Goal: Navigation & Orientation: Find specific page/section

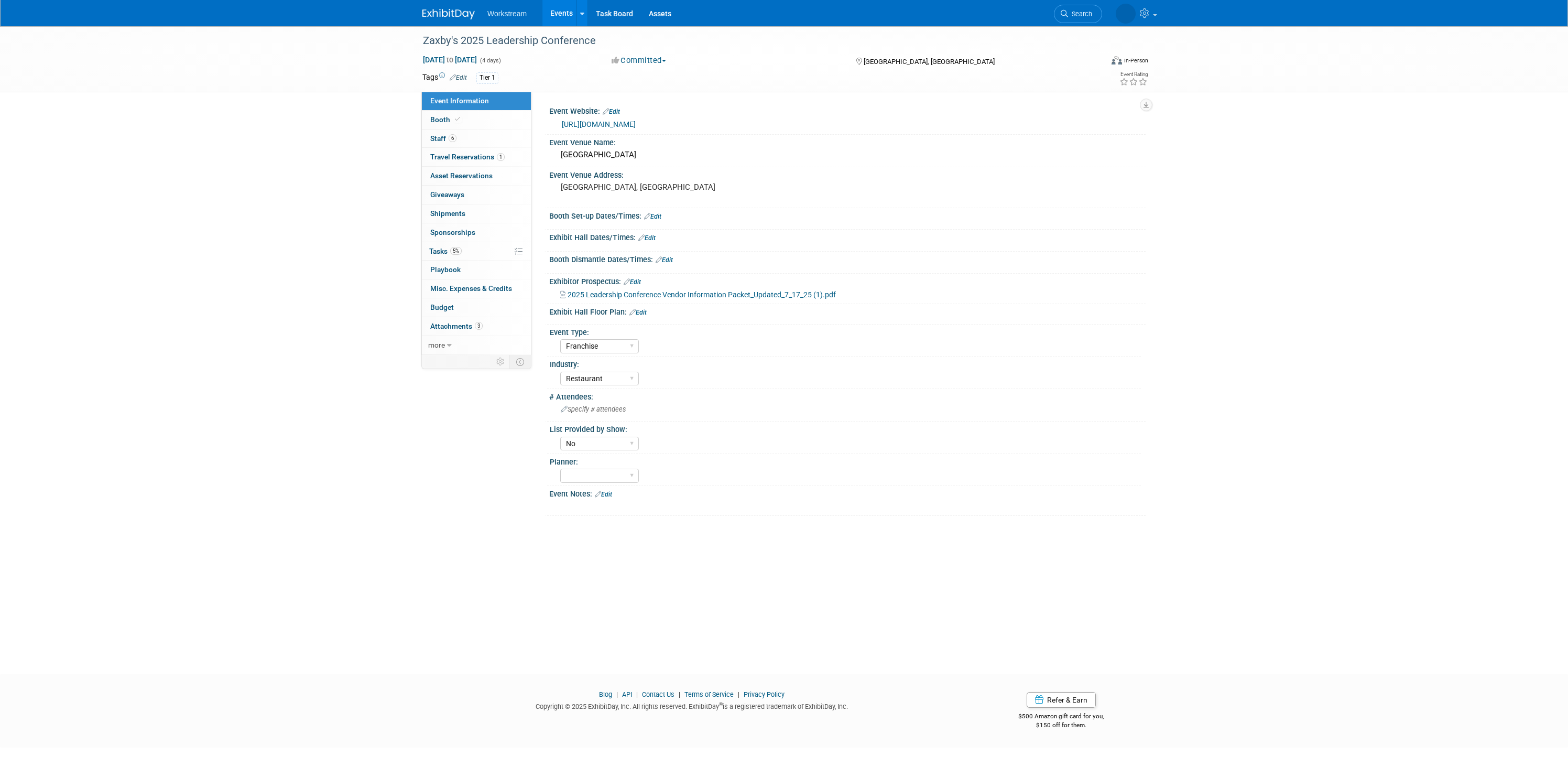
select select "Franchise"
select select "Restaurant"
select select "No"
click at [603, 15] on link "Task Board" at bounding box center [614, 13] width 53 height 26
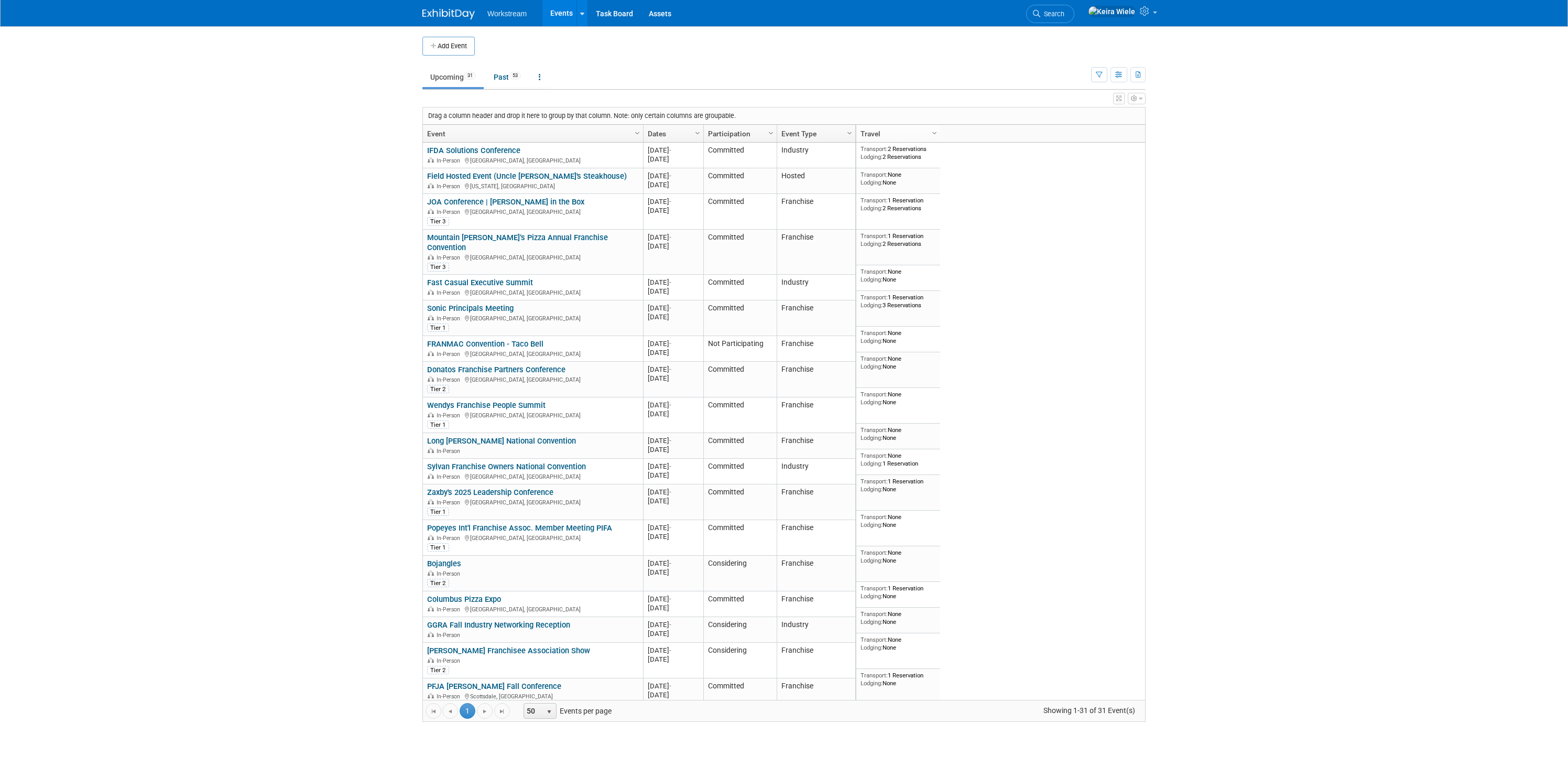
click at [1087, 74] on ul "Upcoming 31 Past 53 All Events 84 Past and Upcoming Grouped Annually Events gro…" at bounding box center [757, 77] width 669 height 24
click at [1096, 74] on icon "button" at bounding box center [1099, 75] width 7 height 7
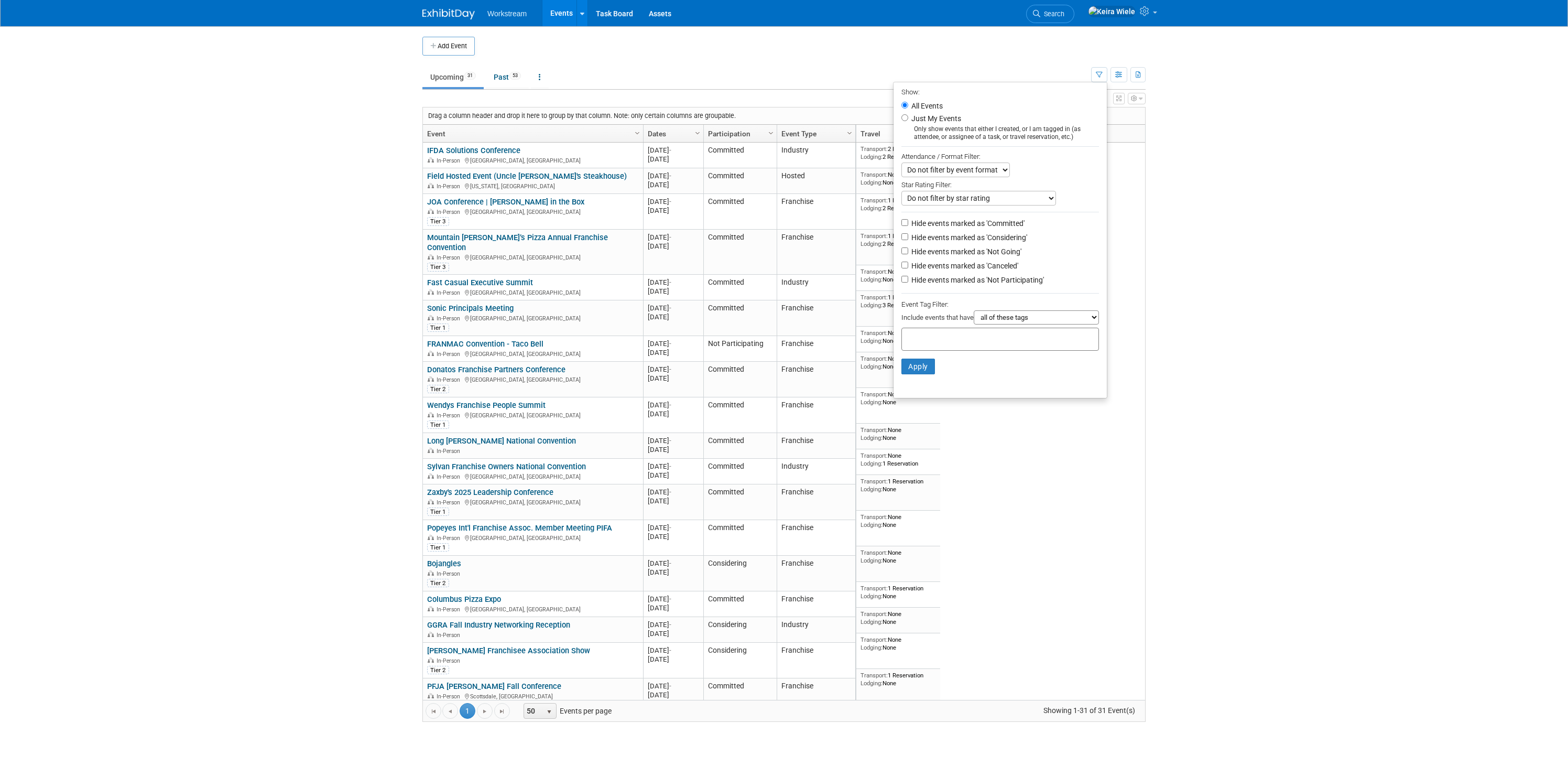
click at [937, 113] on li "Just My Events Only show events that either I created, or I am tagged in (as at…" at bounding box center [1000, 126] width 213 height 29
click at [934, 121] on label "Just My Events" at bounding box center [935, 118] width 52 height 10
click at [908, 121] on input "Just My Events" at bounding box center [905, 118] width 7 height 7
radio input "true"
click at [914, 351] on div at bounding box center [1000, 339] width 198 height 23
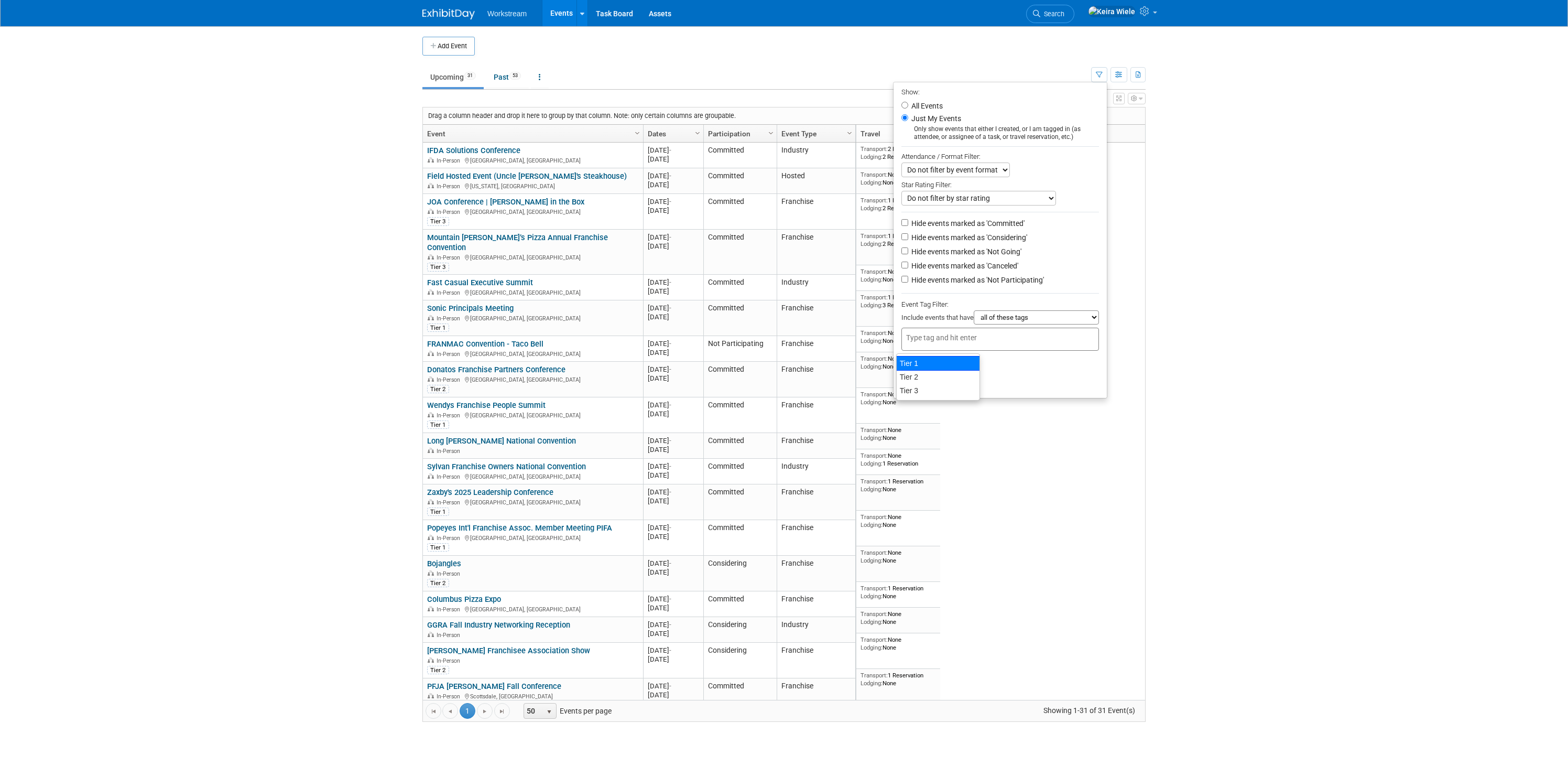
click at [1003, 357] on li "Apply Clear Filters" at bounding box center [1000, 367] width 213 height 32
click at [940, 368] on li "Apply Clear Filters" at bounding box center [1000, 367] width 213 height 32
click at [922, 368] on button "Apply" at bounding box center [918, 367] width 33 height 16
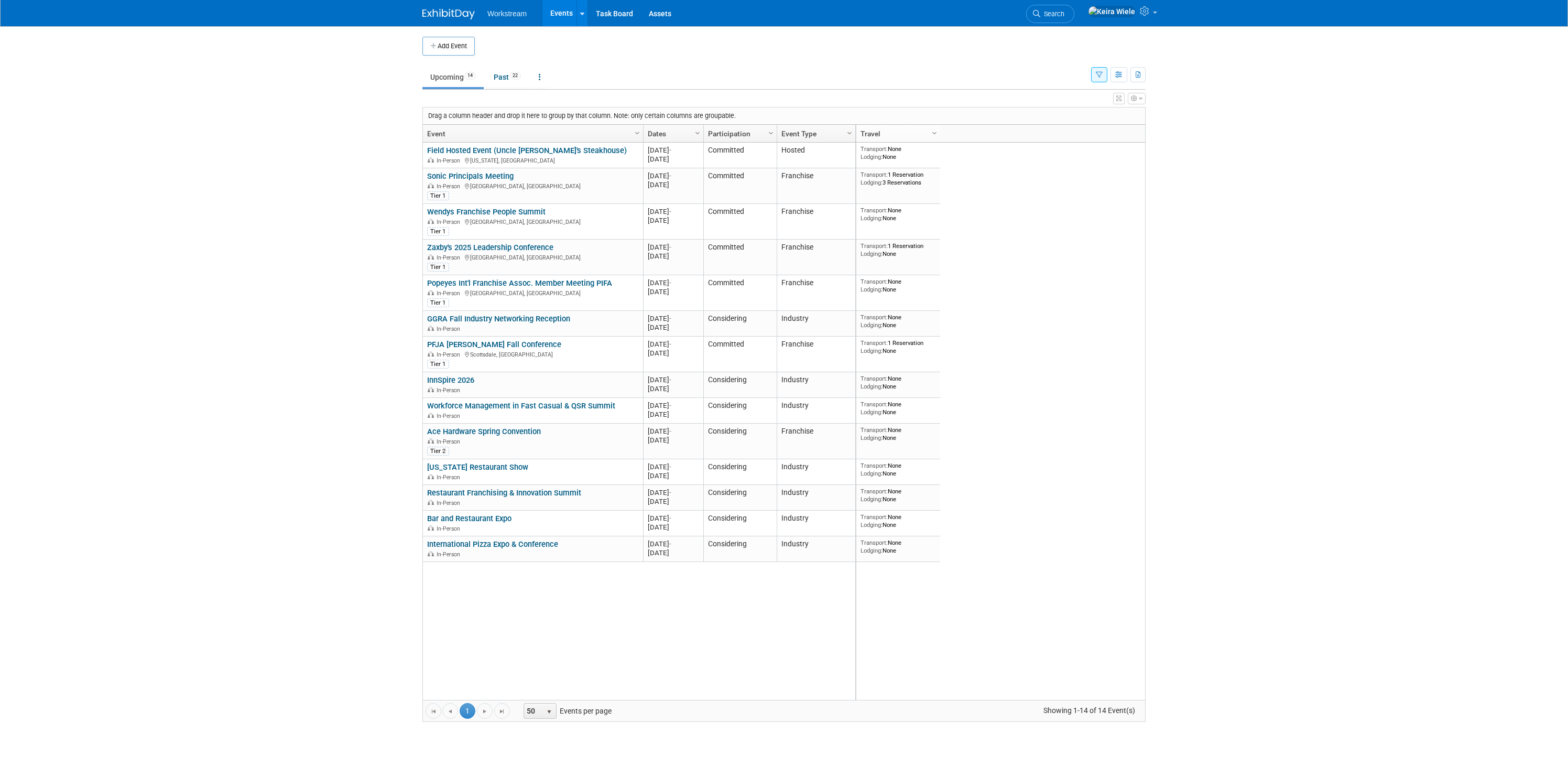
click at [1098, 85] on div "Show: All Events Just My Events Only show events that either I created, or I am…" at bounding box center [1119, 72] width 55 height 34
click at [1101, 76] on icon "button" at bounding box center [1099, 75] width 7 height 7
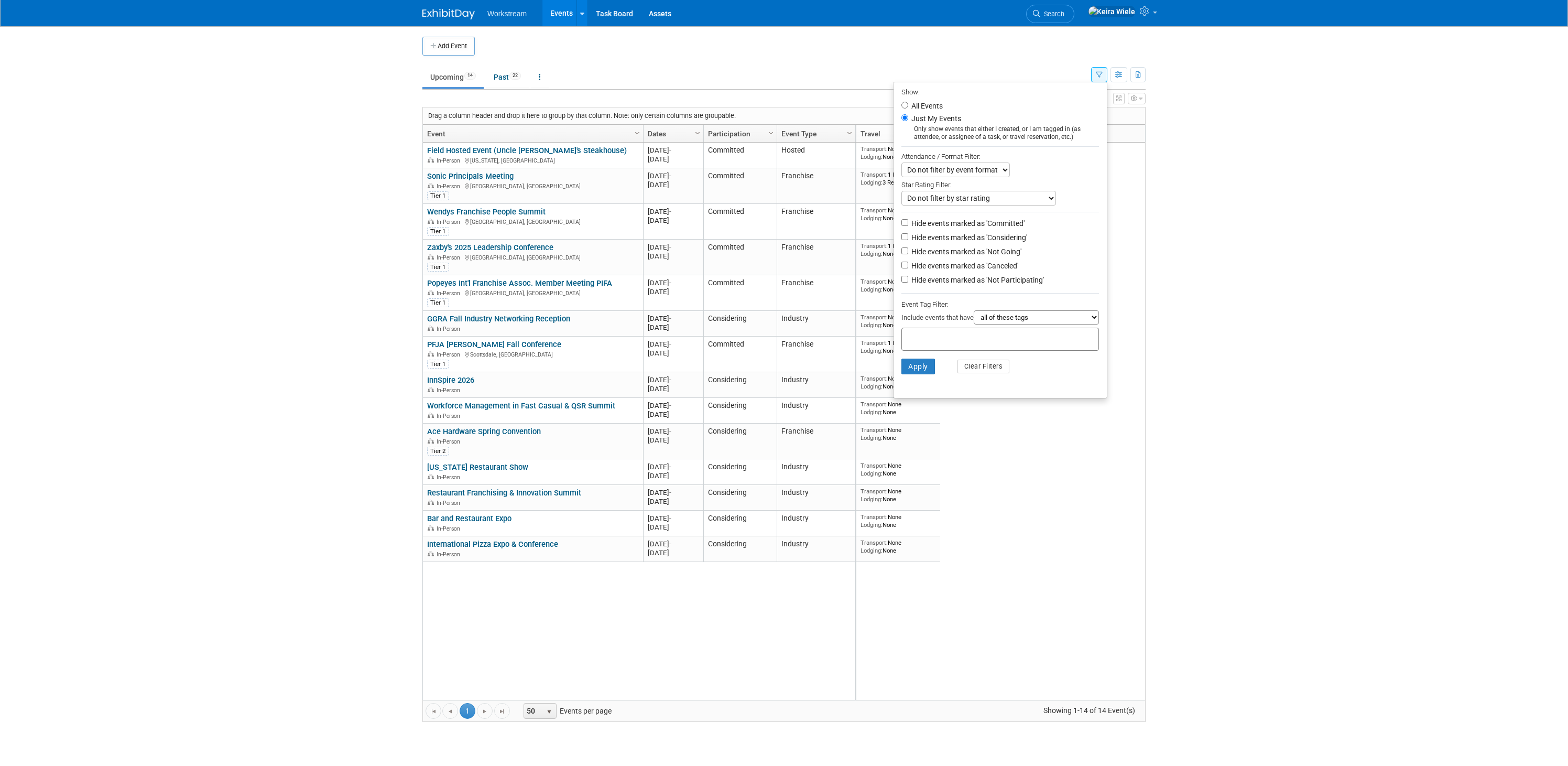
click at [933, 102] on label "All Events" at bounding box center [926, 106] width 33 height 7
click at [908, 102] on input "All Events" at bounding box center [905, 105] width 7 height 7
radio input "true"
click at [921, 363] on button "Apply" at bounding box center [918, 367] width 33 height 16
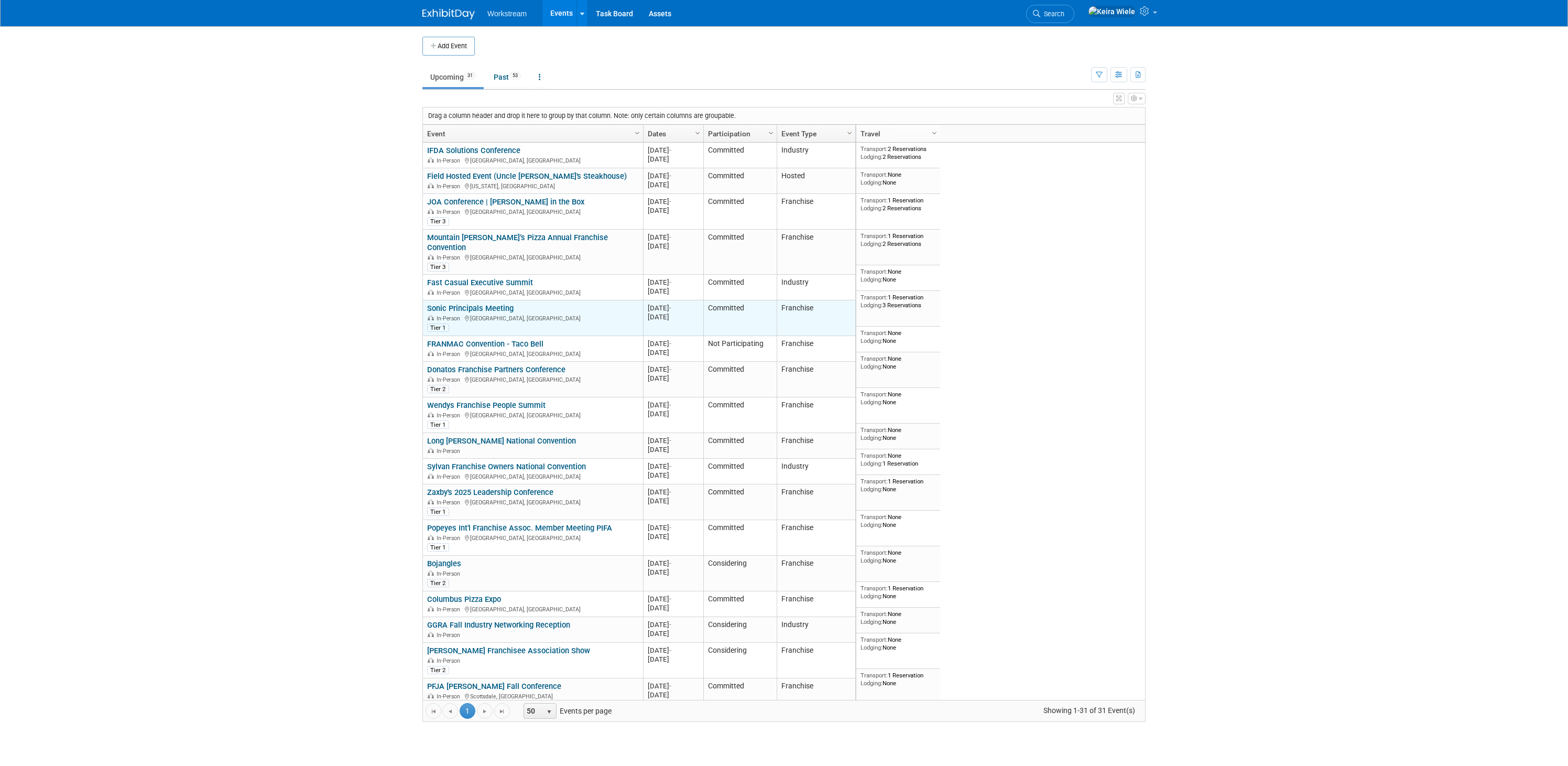
click at [450, 303] on link "Sonic Principals Meeting" at bounding box center [471, 307] width 86 height 9
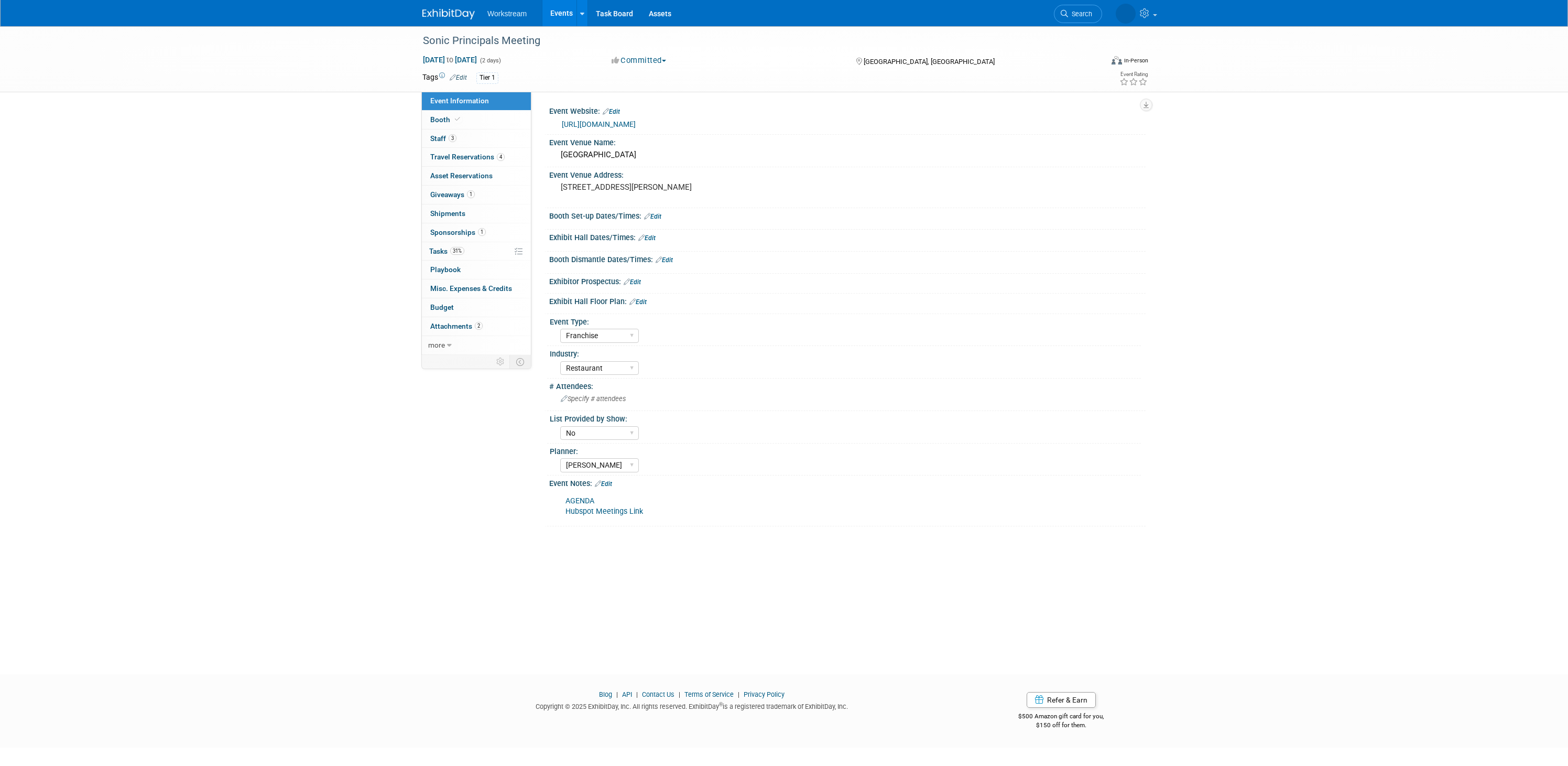
select select "Franchise"
select select "Restaurant"
select select "No"
select select "[PERSON_NAME]"
click at [456, 136] on span "3" at bounding box center [452, 138] width 8 height 8
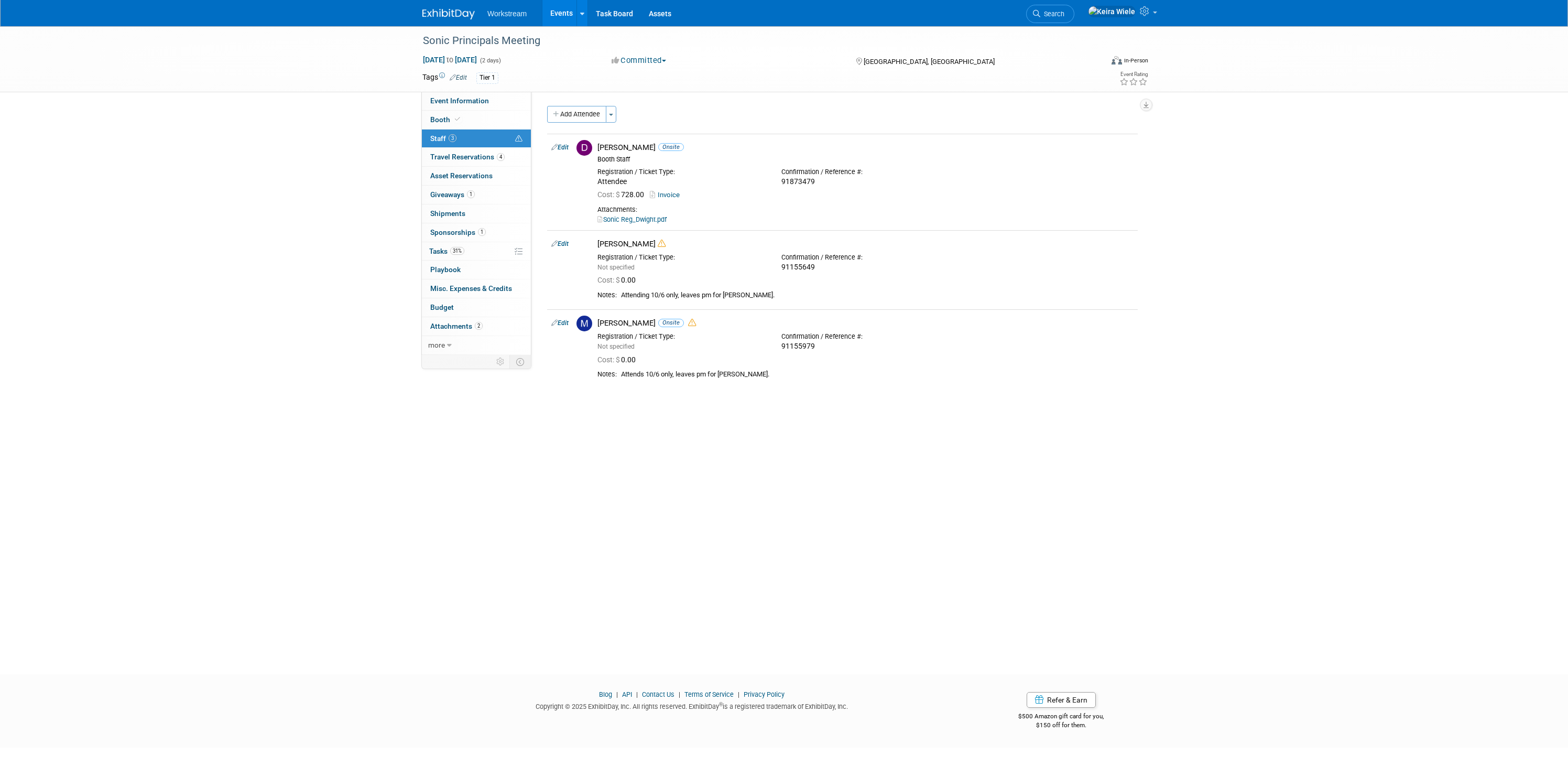
click at [560, 14] on link "Events" at bounding box center [561, 13] width 38 height 26
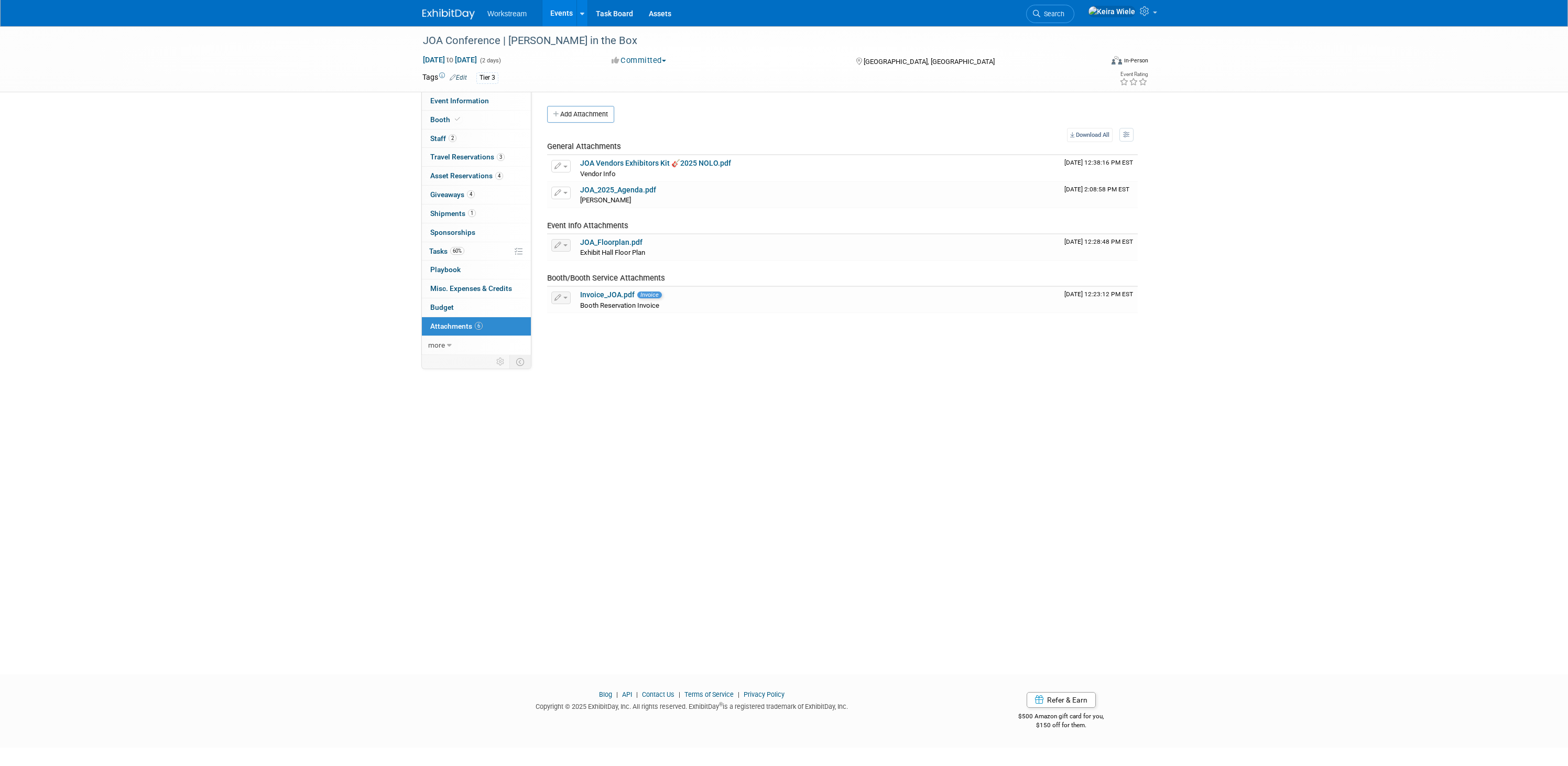
click at [495, 14] on span "Workstream" at bounding box center [507, 13] width 40 height 9
click at [571, 13] on link "Events" at bounding box center [561, 13] width 38 height 26
